Goal: Information Seeking & Learning: Learn about a topic

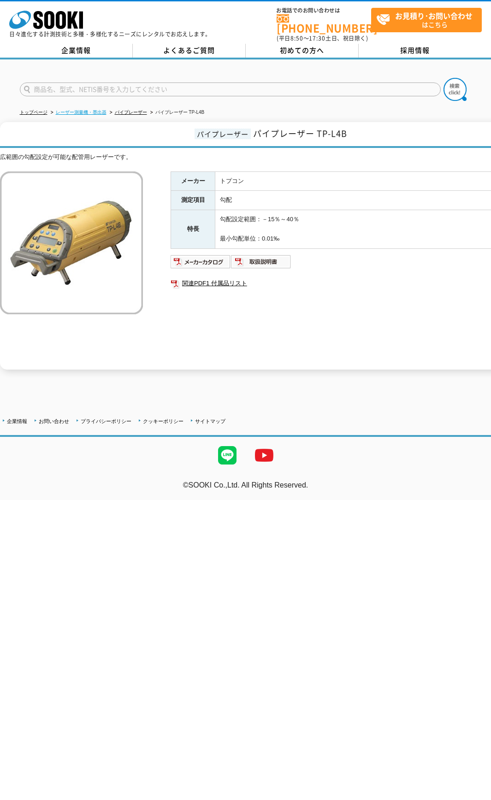
click at [95, 110] on link "レーザー測量機・墨出器" at bounding box center [81, 112] width 51 height 5
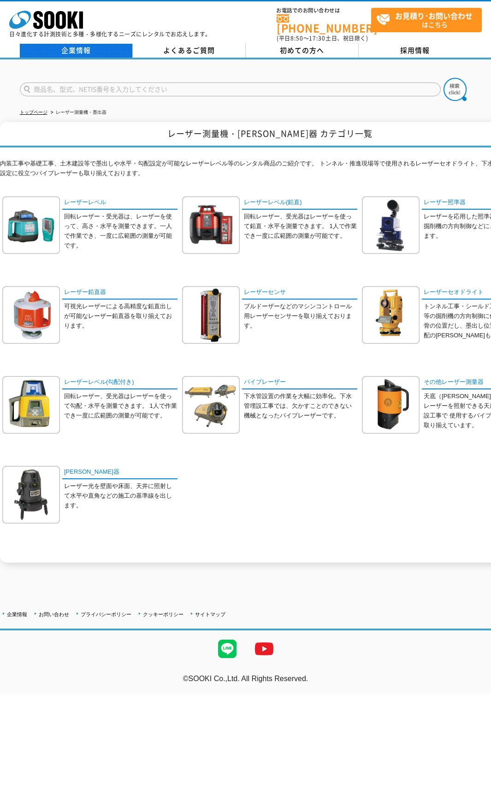
click at [84, 45] on link "企業情報" at bounding box center [76, 51] width 113 height 14
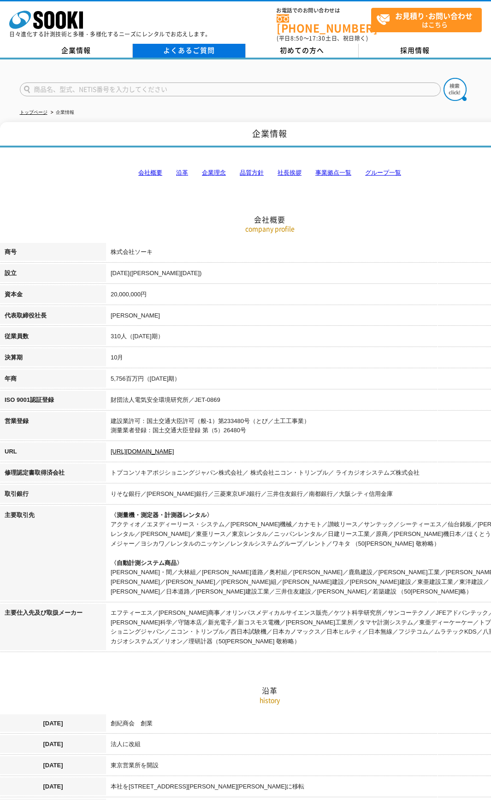
click at [172, 44] on link "よくあるご質問" at bounding box center [189, 51] width 113 height 14
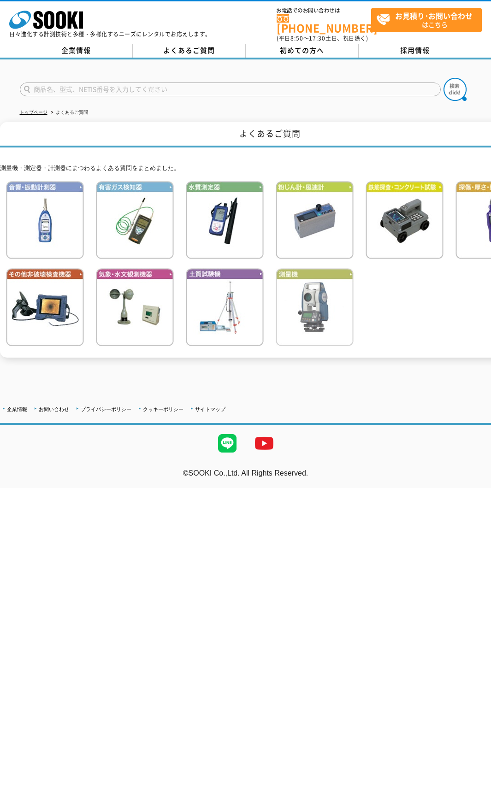
click at [328, 315] on img at bounding box center [314, 307] width 78 height 78
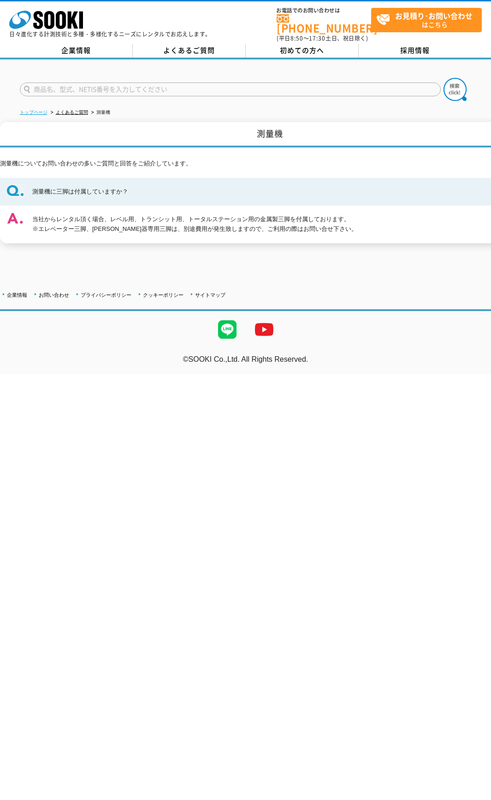
click at [41, 110] on link "トップページ" at bounding box center [34, 112] width 28 height 5
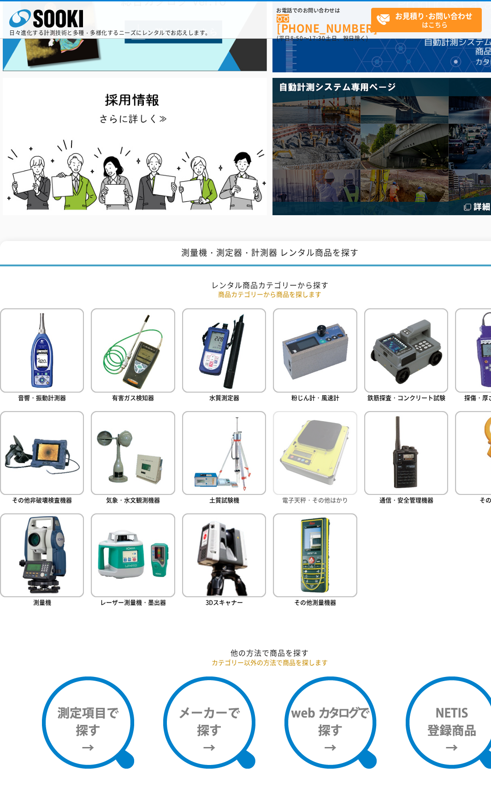
scroll to position [138, 0]
